Goal: Complete application form: Complete application form

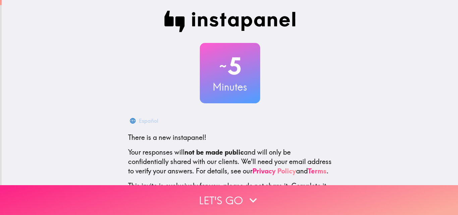
click at [224, 189] on button "Let's go" at bounding box center [229, 200] width 458 height 30
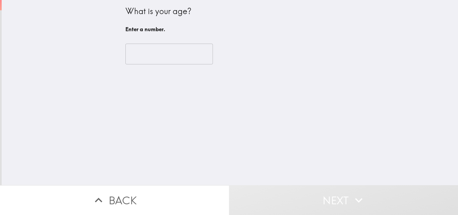
click at [164, 54] on input "number" at bounding box center [170, 54] width 88 height 21
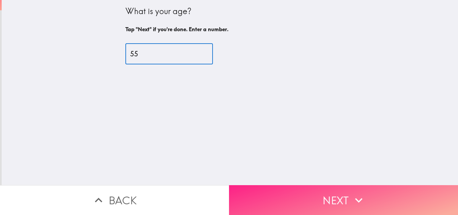
type input "55"
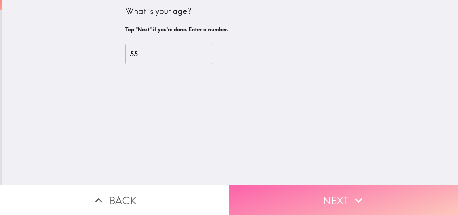
click at [327, 203] on button "Next" at bounding box center [343, 200] width 229 height 30
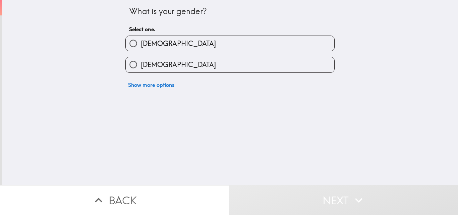
click at [157, 63] on span "[DEMOGRAPHIC_DATA]" at bounding box center [178, 64] width 75 height 9
click at [141, 63] on input "[DEMOGRAPHIC_DATA]" at bounding box center [133, 64] width 15 height 15
radio input "true"
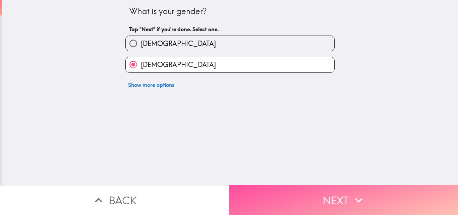
click at [321, 186] on button "Next" at bounding box center [343, 200] width 229 height 30
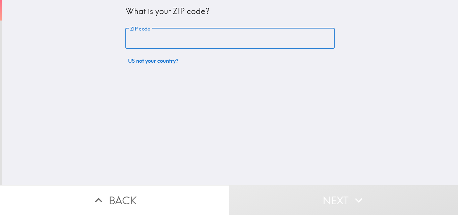
click at [146, 37] on input "ZIP code" at bounding box center [230, 38] width 209 height 21
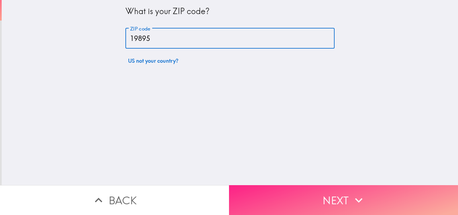
type input "19895"
click at [279, 190] on button "Next" at bounding box center [343, 200] width 229 height 30
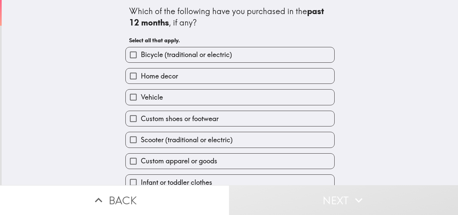
click at [166, 96] on label "Vehicle" at bounding box center [230, 97] width 209 height 15
click at [141, 96] on input "Vehicle" at bounding box center [133, 97] width 15 height 15
checkbox input "true"
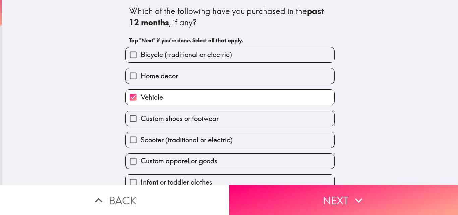
scroll to position [32, 0]
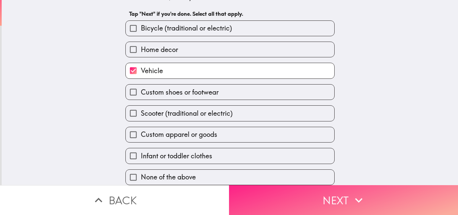
click at [327, 189] on button "Next" at bounding box center [343, 200] width 229 height 30
